Goal: Task Accomplishment & Management: Complete application form

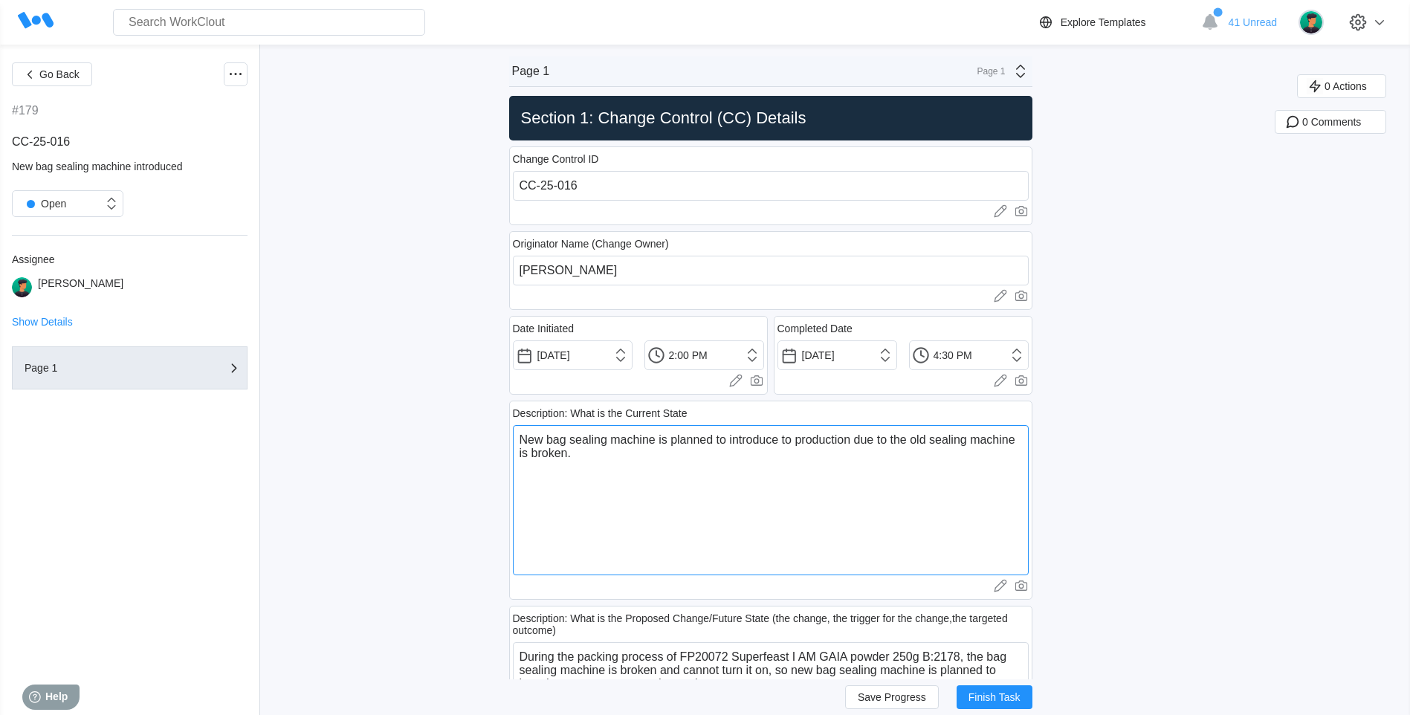
click at [645, 487] on textarea "New bag sealing machine is planned to introduce to production due to the old se…" at bounding box center [771, 500] width 516 height 150
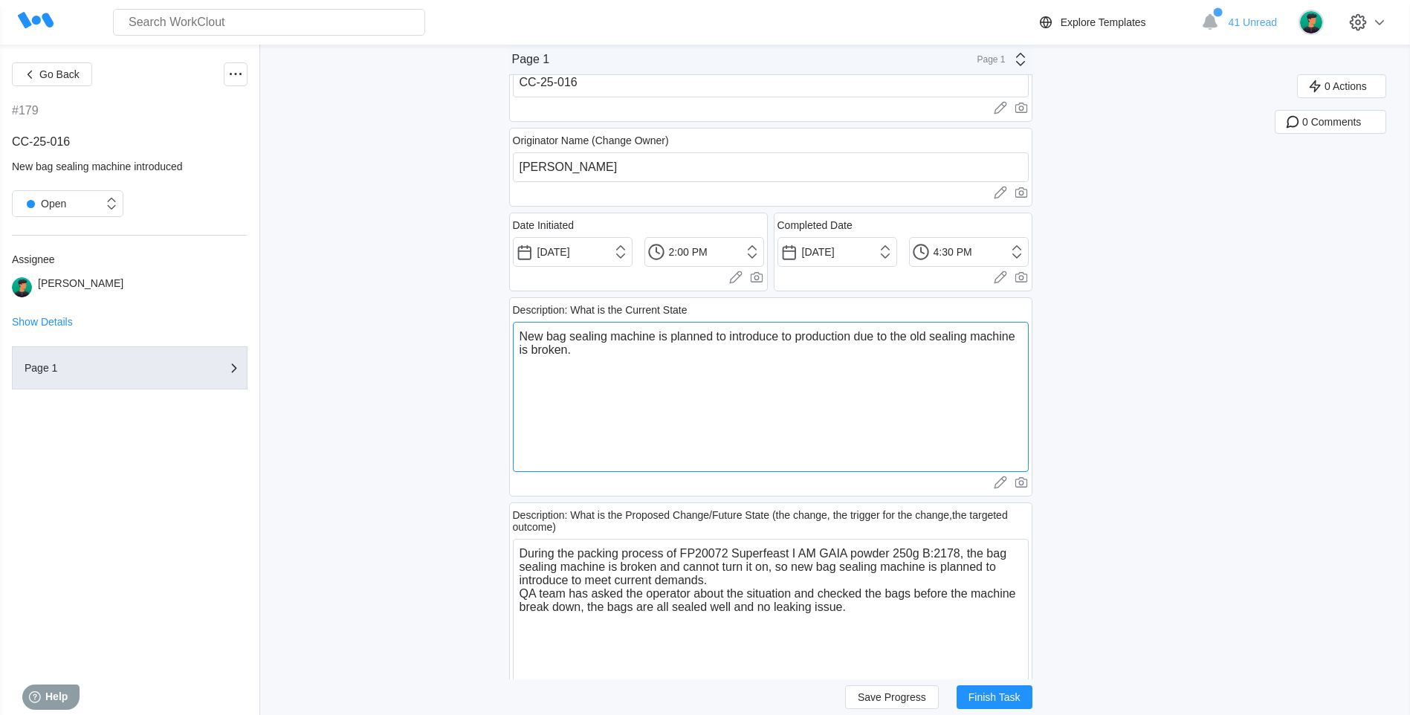
scroll to position [149, 0]
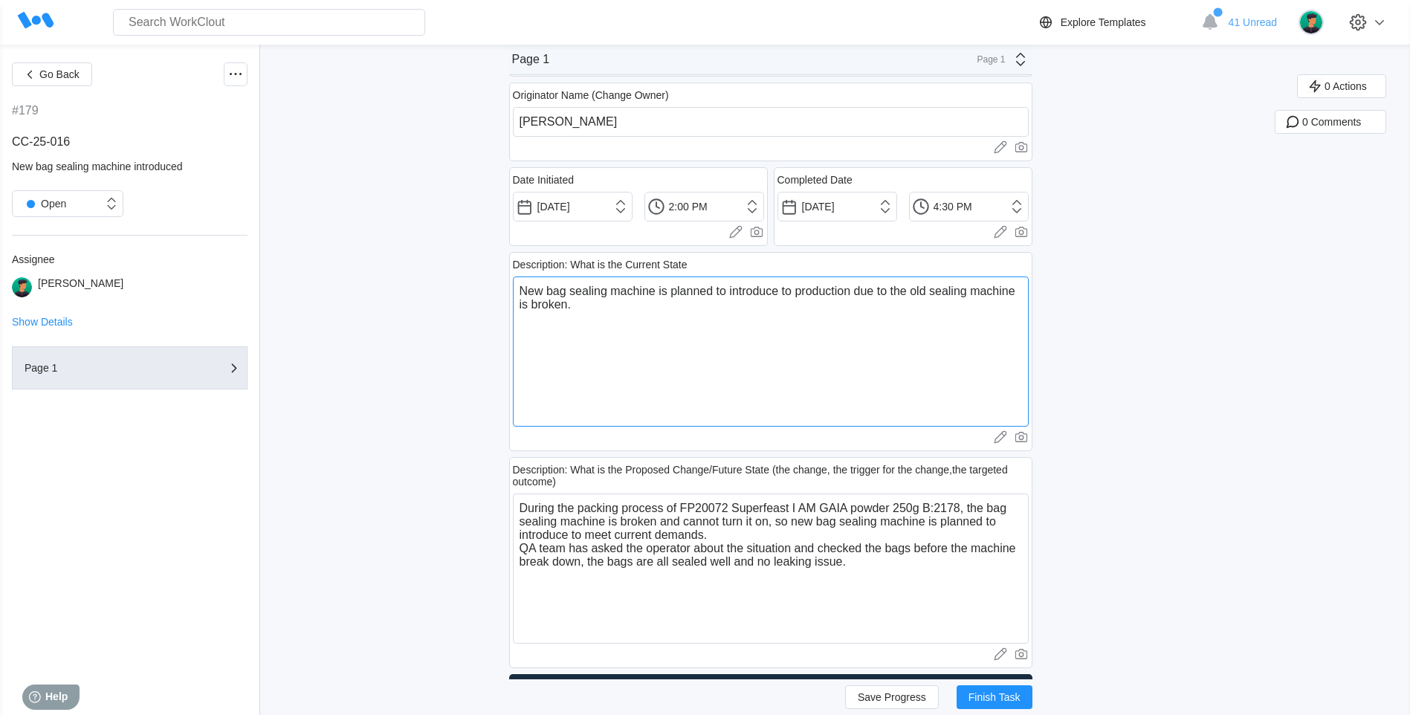
drag, startPoint x: 584, startPoint y: 308, endPoint x: 538, endPoint y: 305, distance: 46.2
click at [538, 305] on textarea "New bag sealing machine is planned to introduce to production due to the old se…" at bounding box center [771, 352] width 516 height 150
click at [575, 310] on textarea "New bag sealing machine is planned to introduce to production due to the old se…" at bounding box center [771, 352] width 516 height 150
drag, startPoint x: 575, startPoint y: 309, endPoint x: 537, endPoint y: 305, distance: 38.2
click at [537, 305] on textarea "New bag sealing machine is planned to introduce to production due to the old se…" at bounding box center [771, 352] width 516 height 150
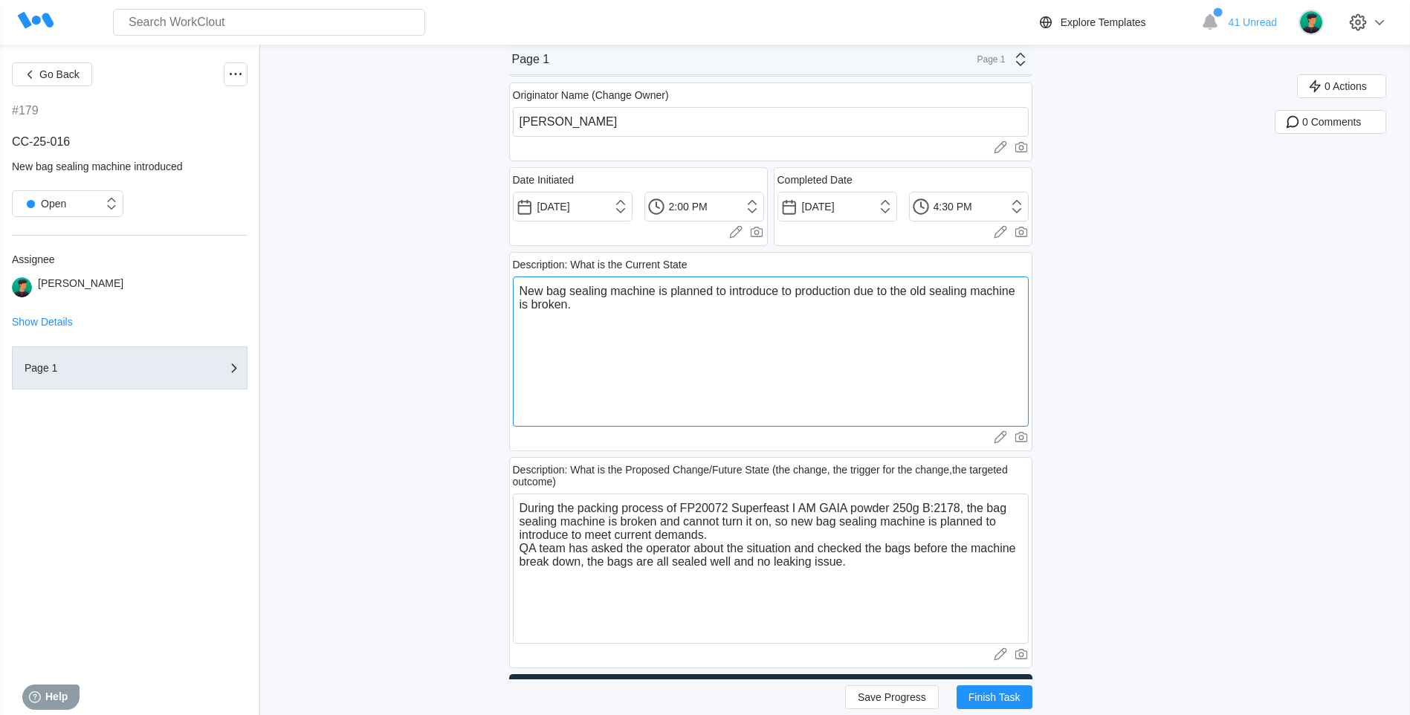
click at [542, 311] on textarea "New bag sealing machine is planned to introduce to production due to the old se…" at bounding box center [771, 352] width 516 height 150
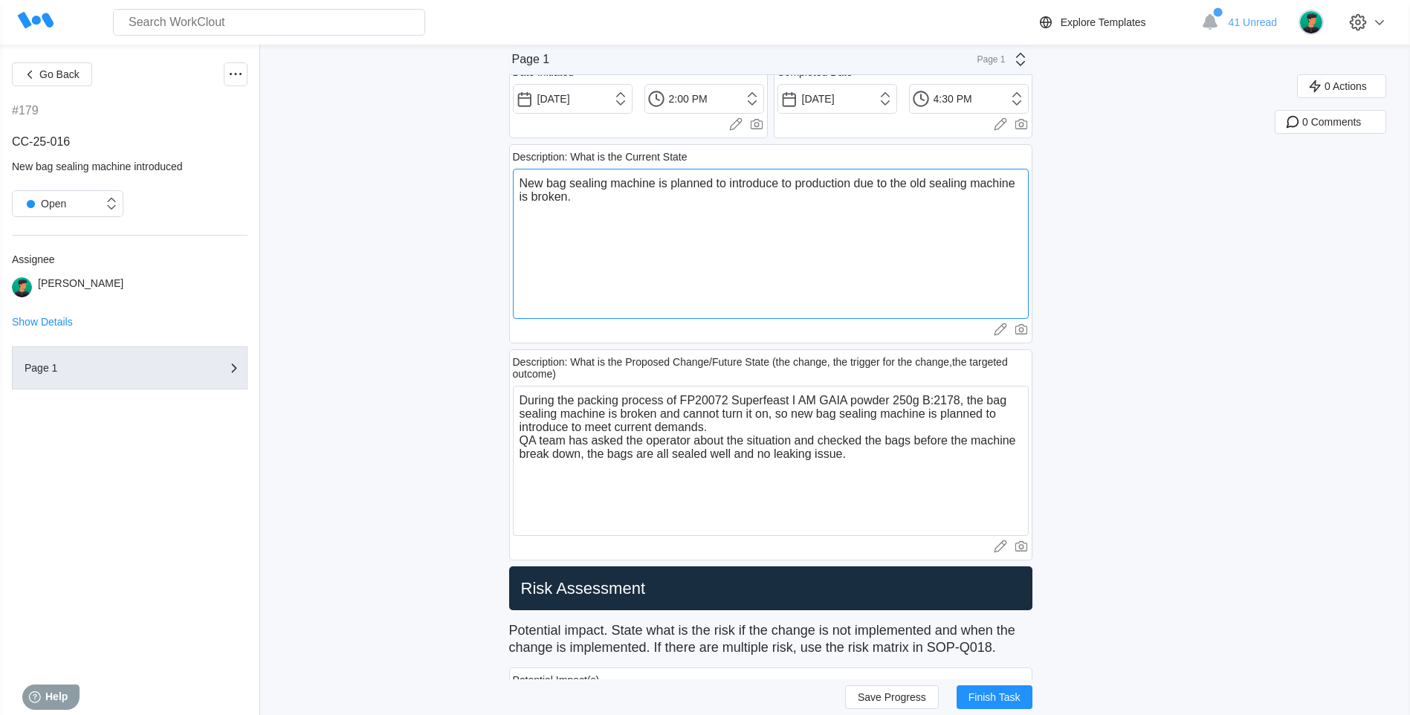
scroll to position [297, 0]
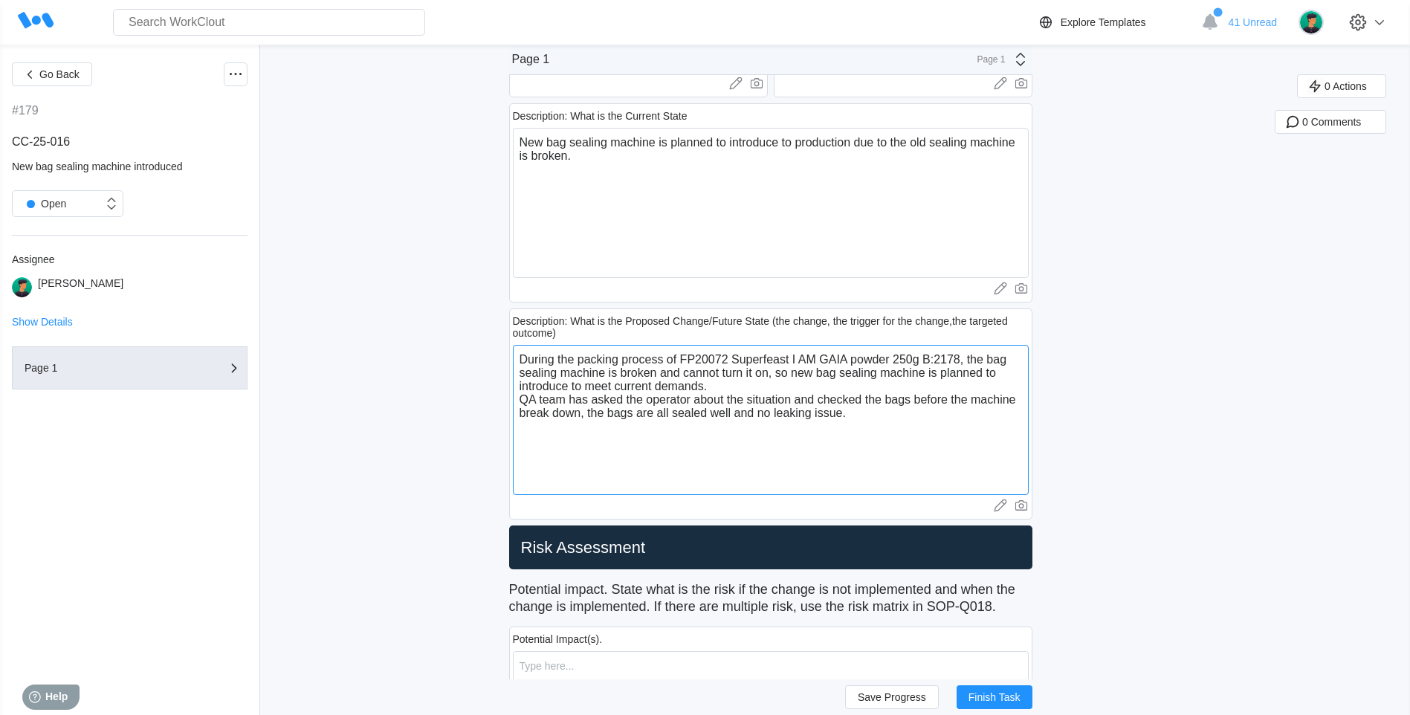
drag, startPoint x: 560, startPoint y: 366, endPoint x: 795, endPoint y: 349, distance: 236.3
click at [795, 349] on textarea "During the packing process of FP20072 Superfeast I AM GAIA powder 250g B:2178, …" at bounding box center [771, 420] width 516 height 150
click at [569, 154] on textarea "New bag sealing machine is planned to introduce to production due to the old se…" at bounding box center [771, 203] width 516 height 150
click at [569, 156] on textarea "New bag sealing machine is planned to introduce to production due to the old se…" at bounding box center [771, 203] width 516 height 150
drag, startPoint x: 572, startPoint y: 158, endPoint x: 544, endPoint y: 158, distance: 28.2
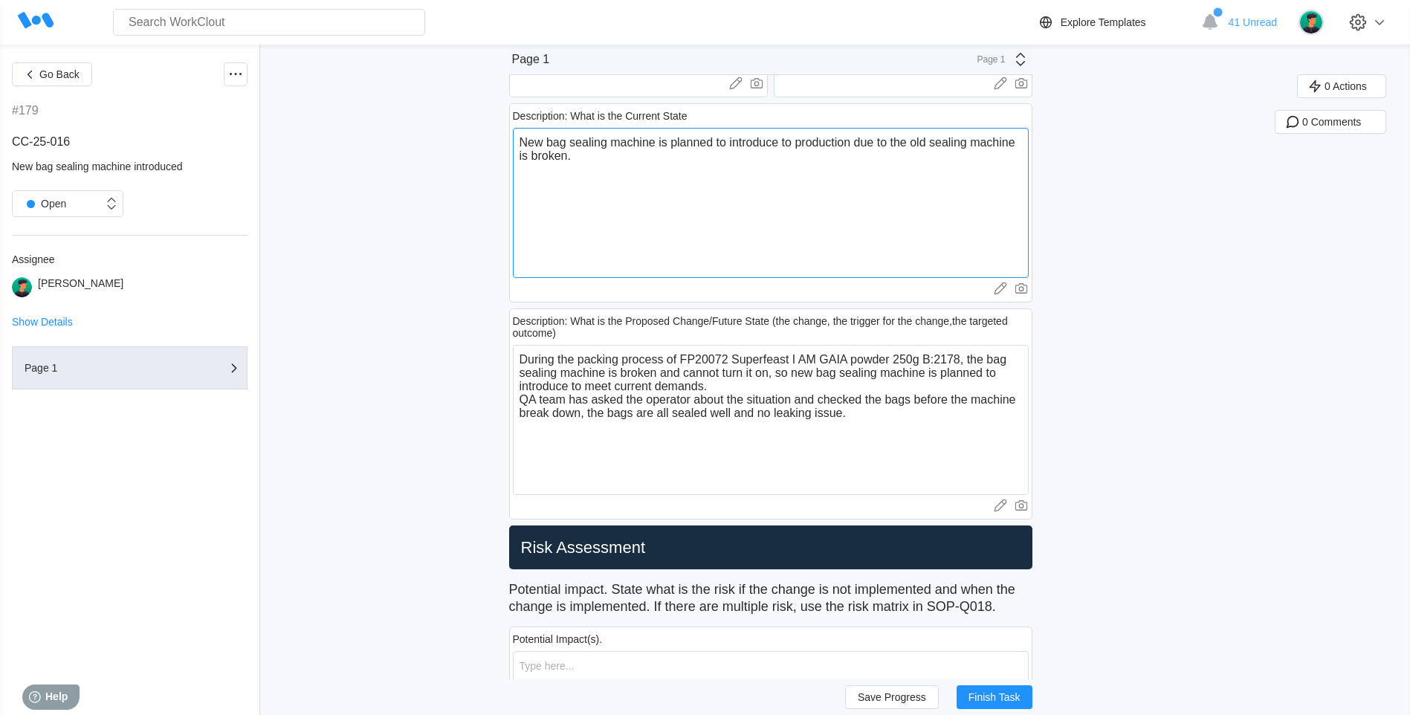
click at [544, 158] on textarea "New bag sealing machine is planned to introduce to production due to the old se…" at bounding box center [771, 203] width 516 height 150
type textarea "New bag sealing machine is planned to introduce to production due to the old se…"
click at [768, 429] on textarea "During the packing process of FP20072 Superfeast I AM GAIA powder 250g B:2178, …" at bounding box center [771, 420] width 516 height 150
drag, startPoint x: 776, startPoint y: 383, endPoint x: 792, endPoint y: 412, distance: 32.9
click at [792, 412] on textarea "During the packing process of FP20072 Superfeast I AM GAIA powder 250g B:2178, …" at bounding box center [771, 420] width 516 height 150
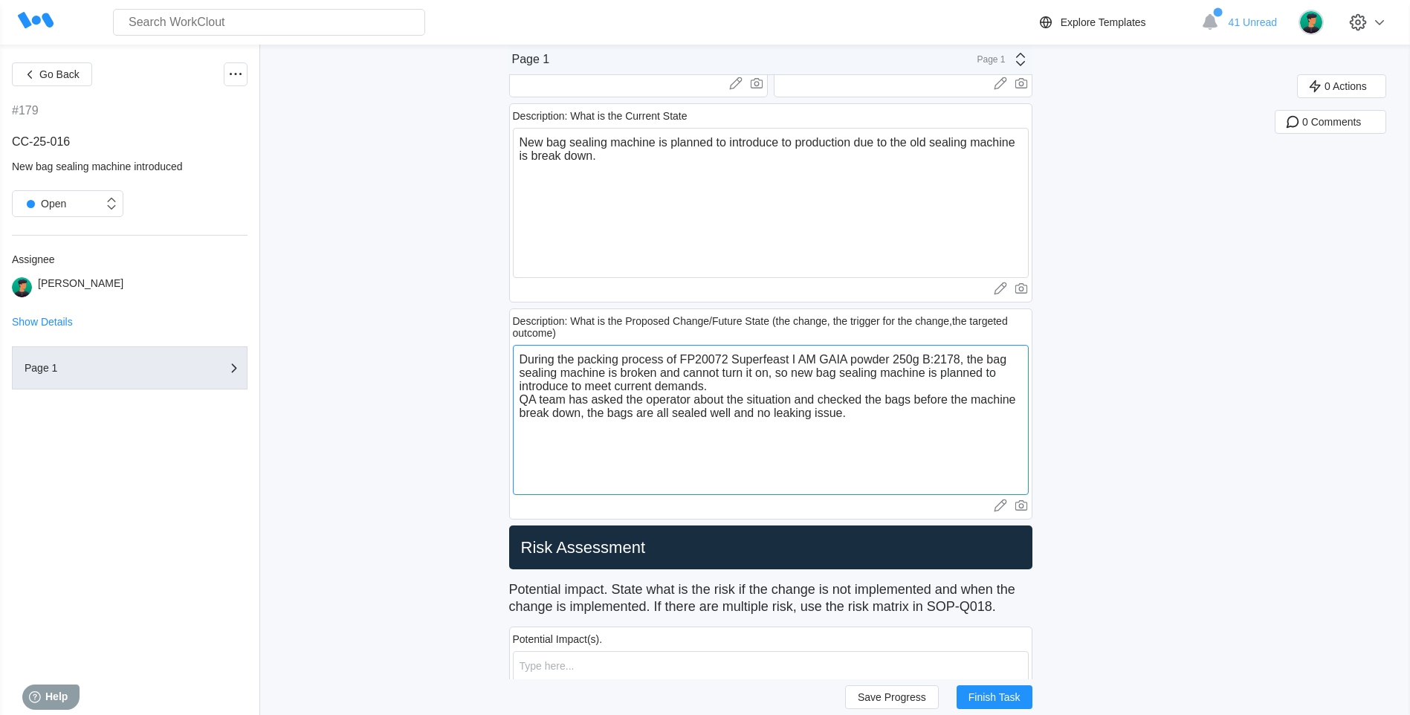
click at [779, 433] on textarea "During the packing process of FP20072 Superfeast I AM GAIA powder 250g B:2178, …" at bounding box center [771, 420] width 516 height 150
drag, startPoint x: 607, startPoint y: 394, endPoint x: 818, endPoint y: 401, distance: 212.0
click at [818, 401] on textarea "During the packing process of FP20072 Superfeast I AM GAIA powder 250g B:2178, …" at bounding box center [771, 420] width 516 height 150
click at [596, 416] on textarea "During the packing process of FP20072 Superfeast I AM GAIA powder 250g B:2178, …" at bounding box center [771, 420] width 516 height 150
drag, startPoint x: 687, startPoint y: 358, endPoint x: 963, endPoint y: 363, distance: 276.6
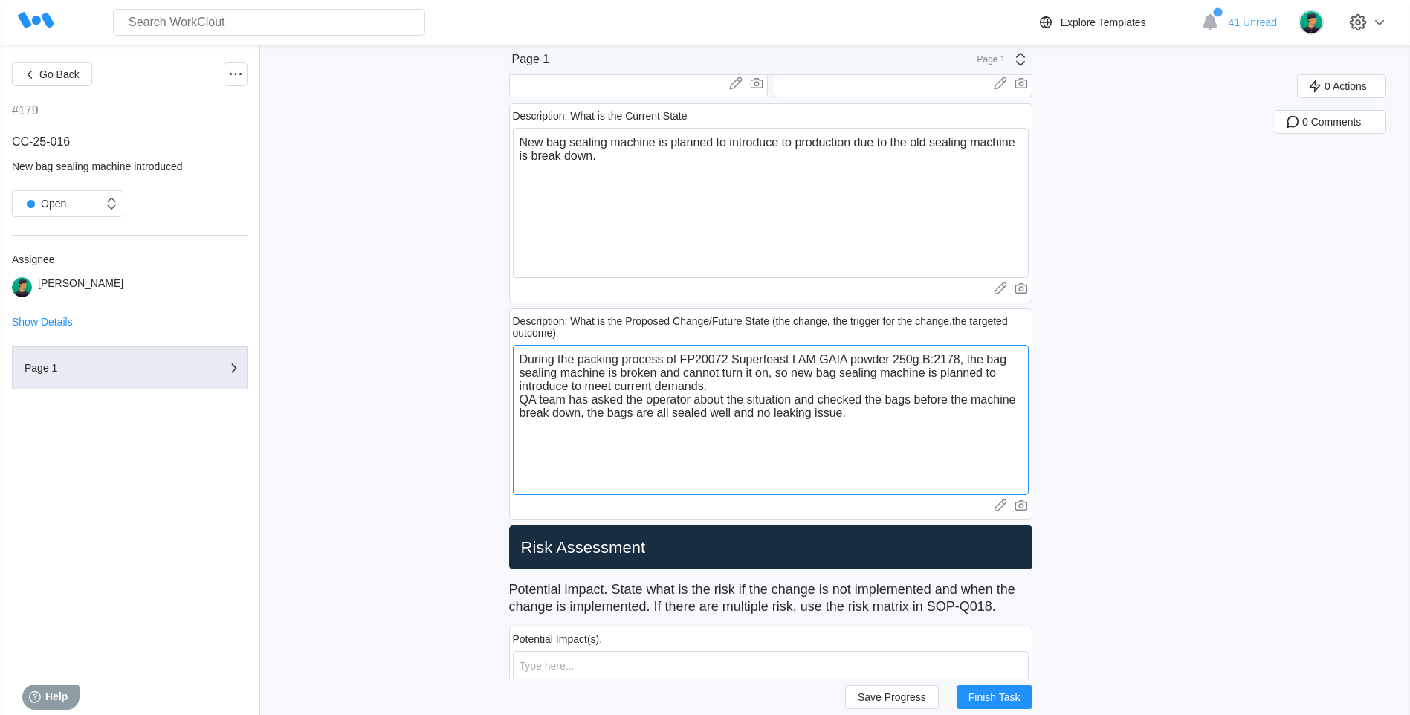
click at [963, 363] on textarea "During the packing process of FP20072 Superfeast I AM GAIA powder 250g B:2178, …" at bounding box center [771, 420] width 516 height 150
click at [672, 398] on textarea "During the packing process of FP20072 Superfeast I AM GAIA powder 250g B:2178, …" at bounding box center [771, 420] width 516 height 150
click at [878, 418] on textarea "During the packing process of FP20072 Superfeast I AM GAIA powder 250g B:2178, …" at bounding box center [771, 420] width 516 height 150
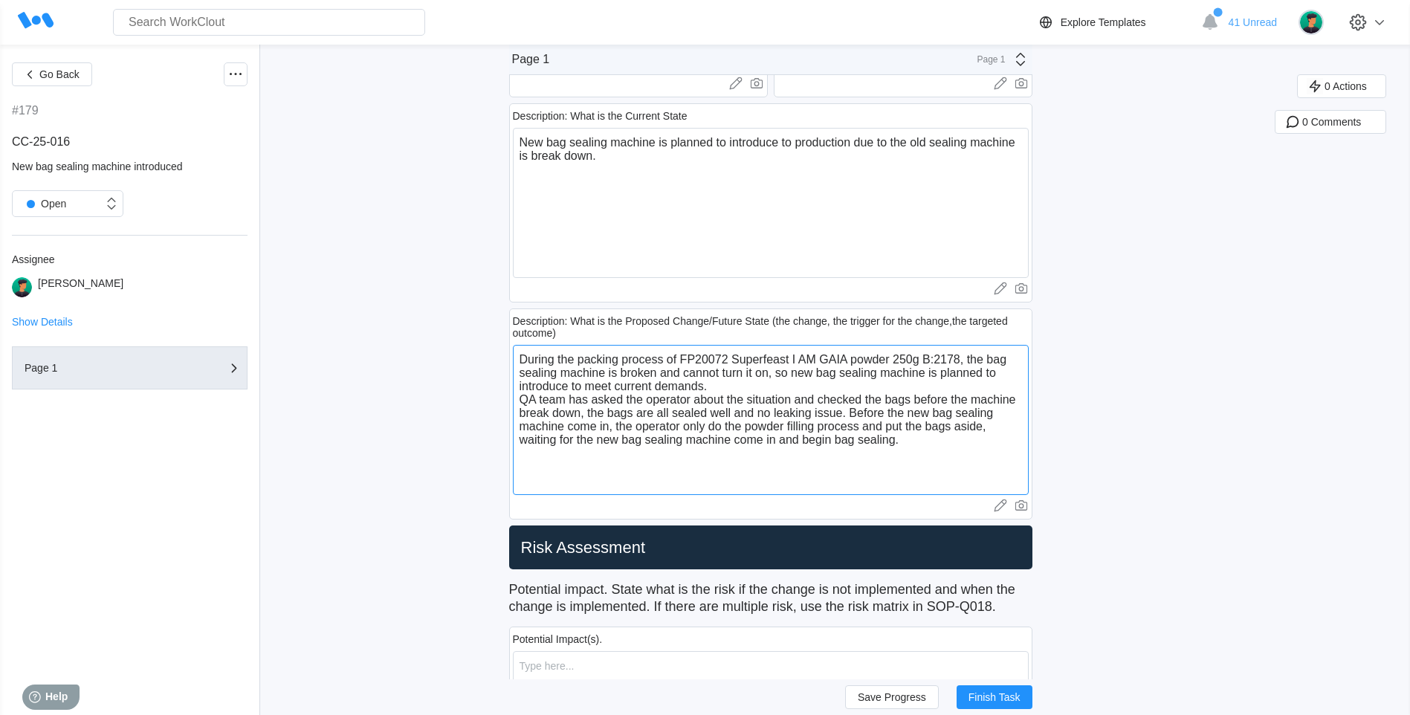
drag, startPoint x: 911, startPoint y: 442, endPoint x: 856, endPoint y: 418, distance: 59.5
click at [856, 418] on textarea "During the packing process of FP20072 Superfeast I AM GAIA powder 250g B:2178, …" at bounding box center [771, 420] width 516 height 150
click at [906, 452] on textarea "During the packing process of FP20072 Superfeast I AM GAIA powder 250g B:2178, …" at bounding box center [771, 420] width 516 height 150
drag, startPoint x: 856, startPoint y: 413, endPoint x: 930, endPoint y: 455, distance: 85.6
click at [930, 455] on textarea "During the packing process of FP20072 Superfeast I AM GAIA powder 250g B:2178, …" at bounding box center [771, 420] width 516 height 150
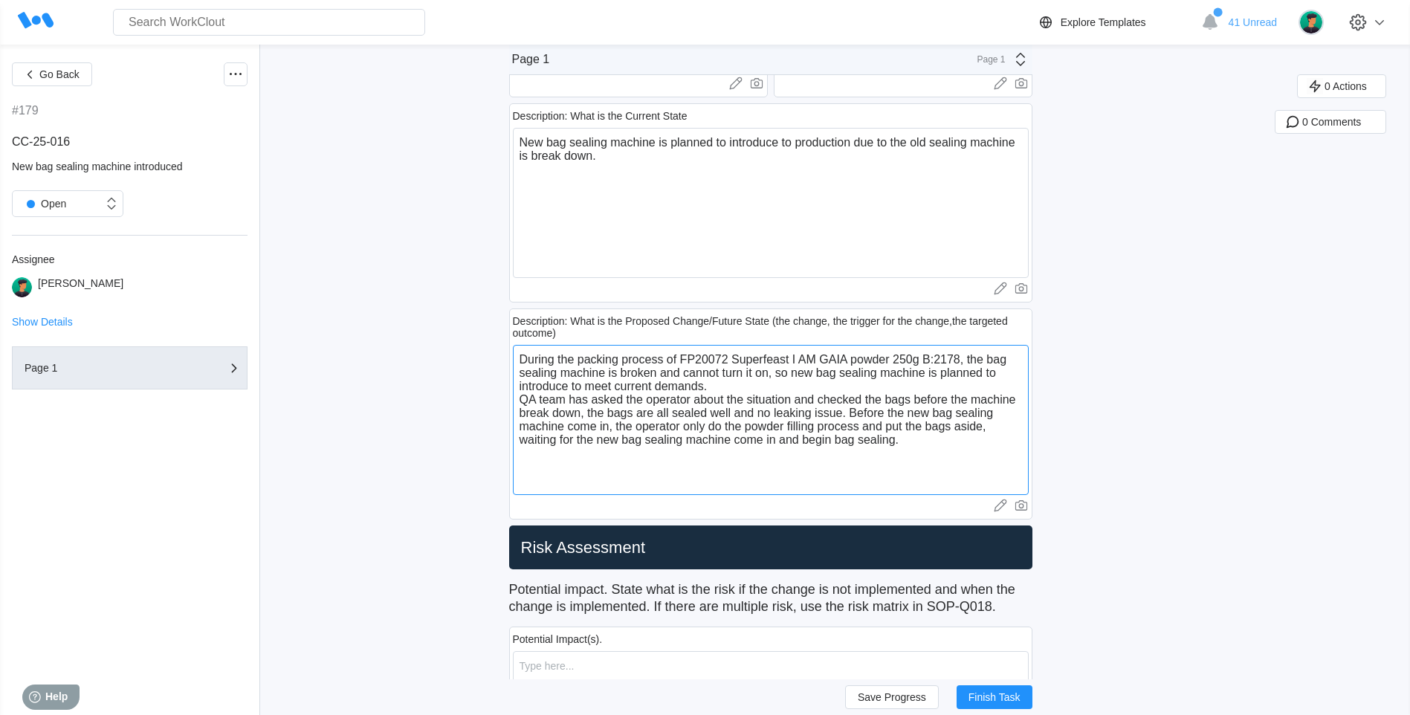
click at [880, 486] on textarea "During the packing process of FP20072 Superfeast I AM GAIA powder 250g B:2178, …" at bounding box center [771, 420] width 516 height 150
drag, startPoint x: 857, startPoint y: 409, endPoint x: 954, endPoint y: 479, distance: 120.3
click at [954, 479] on textarea "During the packing process of FP20072 Superfeast I AM GAIA powder 250g B:2178, …" at bounding box center [771, 420] width 516 height 150
paste textarea "was installed, the operator performed only the powder filling process and place…"
click at [939, 470] on textarea "During the packing process of FP20072 Superfeast I AM GAIA powder 250g B:2178, …" at bounding box center [771, 420] width 516 height 150
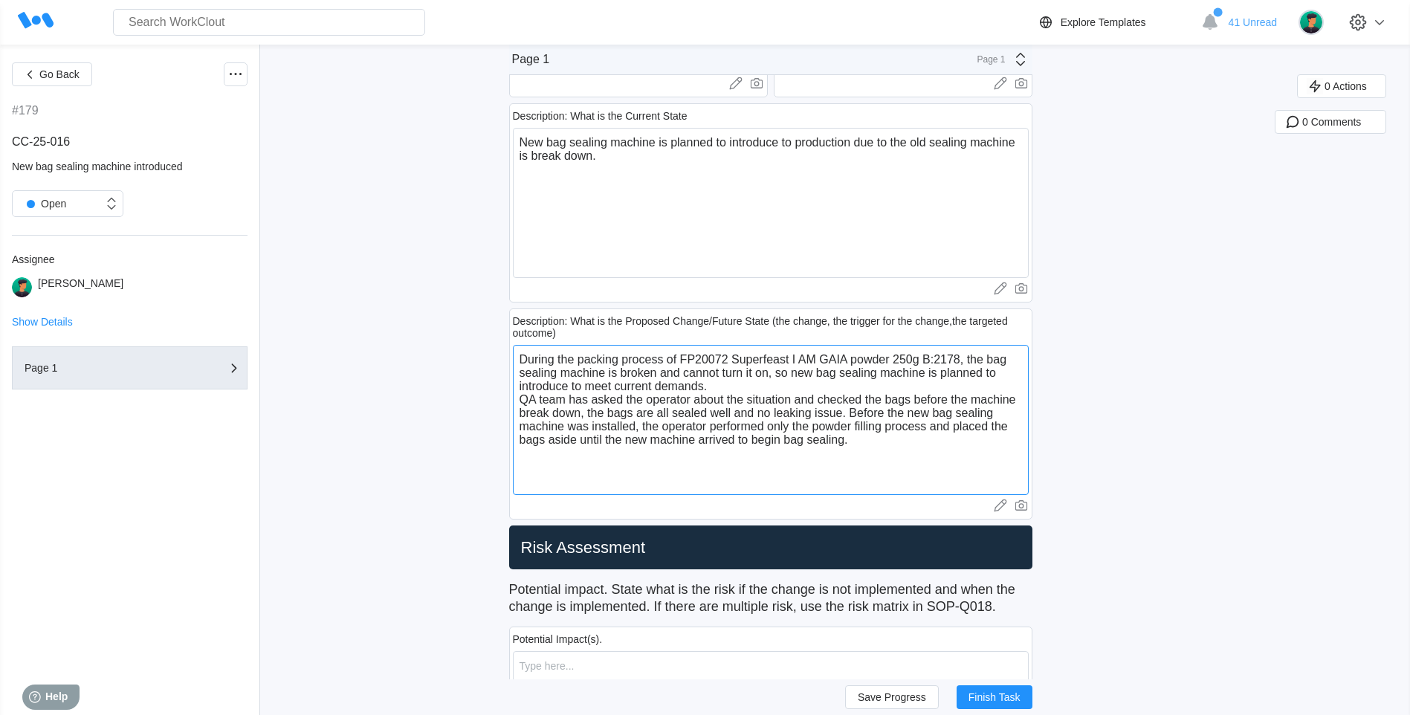
click at [871, 468] on textarea "During the packing process of FP20072 Superfeast I AM GAIA powder 250g B:2178, …" at bounding box center [771, 420] width 516 height 150
click at [869, 447] on textarea "During the packing process of FP20072 Superfeast I AM GAIA powder 250g B:2178, …" at bounding box center [771, 420] width 516 height 150
click at [870, 442] on textarea "During the packing process of FP20072 Superfeast I AM GAIA powder 250g B:2178, …" at bounding box center [771, 420] width 516 height 150
type textarea "During the packing process of FP20072 Superfeast I AM GAIA powder 250g B:2178, …"
click at [893, 697] on span "Save Progress" at bounding box center [892, 697] width 68 height 10
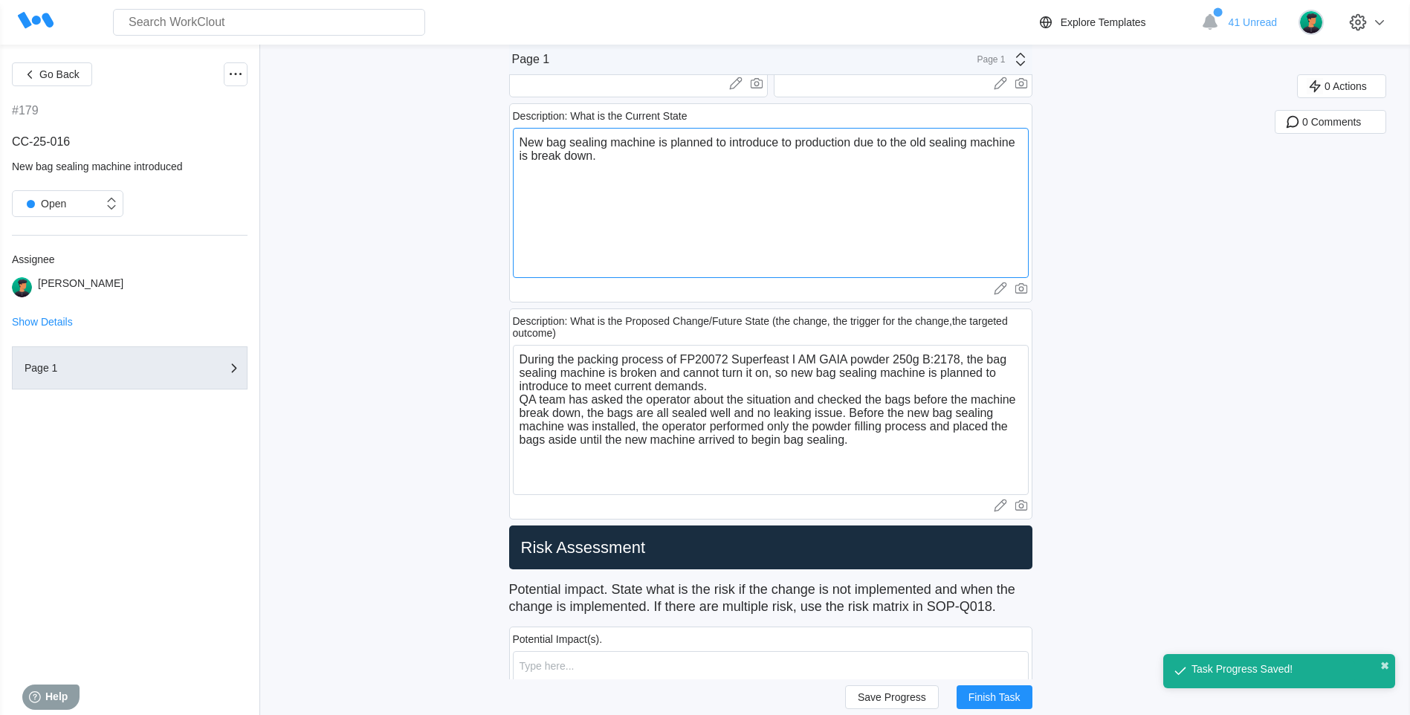
drag, startPoint x: 650, startPoint y: 183, endPoint x: 519, endPoint y: 138, distance: 138.9
click at [519, 138] on textarea "New bag sealing machine is planned to introduce to production due to the old se…" at bounding box center [771, 203] width 516 height 150
